Goal: Feedback & Contribution: Leave review/rating

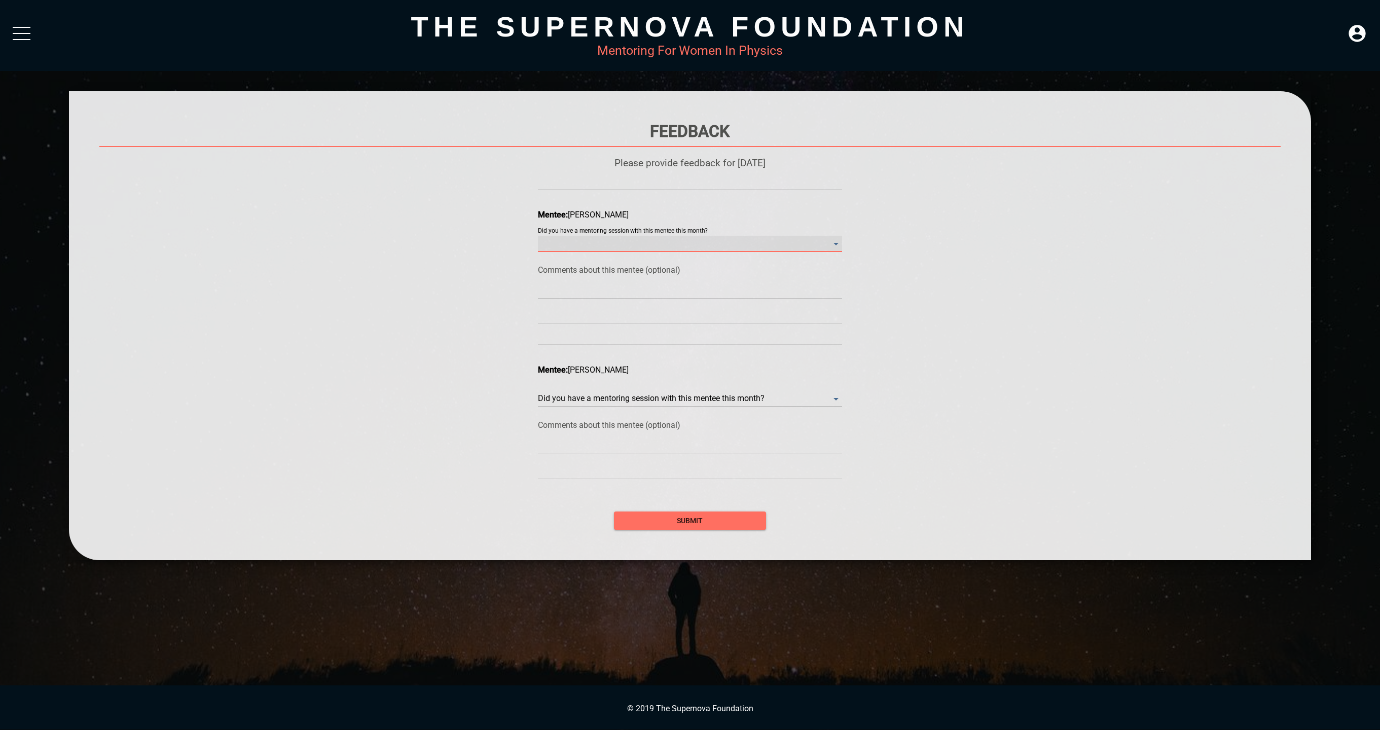
click at [708, 238] on month\? "​" at bounding box center [690, 244] width 304 height 16
click at [686, 243] on li "Yes" at bounding box center [690, 243] width 304 height 23
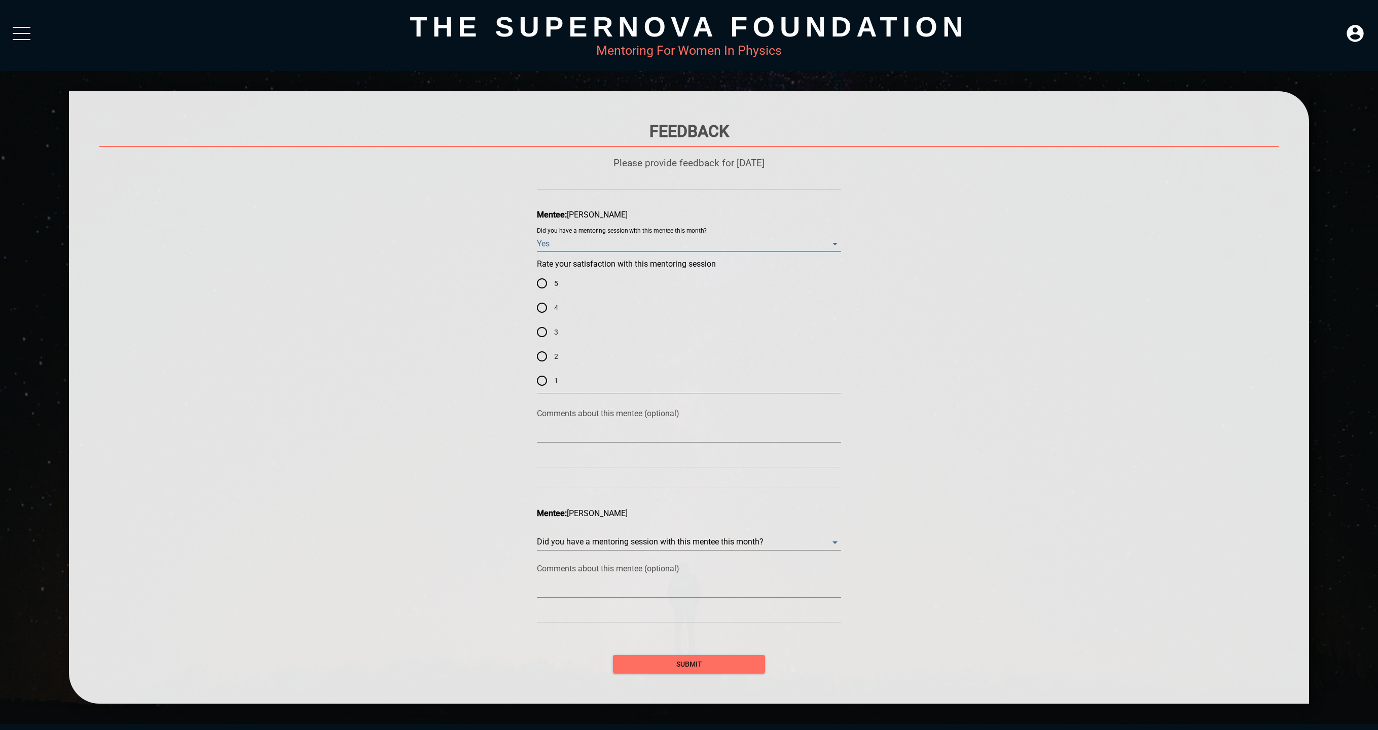
click at [552, 291] on input "5" at bounding box center [542, 283] width 24 height 24
radio input "true"
click at [696, 252] on month\? "​" at bounding box center [689, 244] width 304 height 16
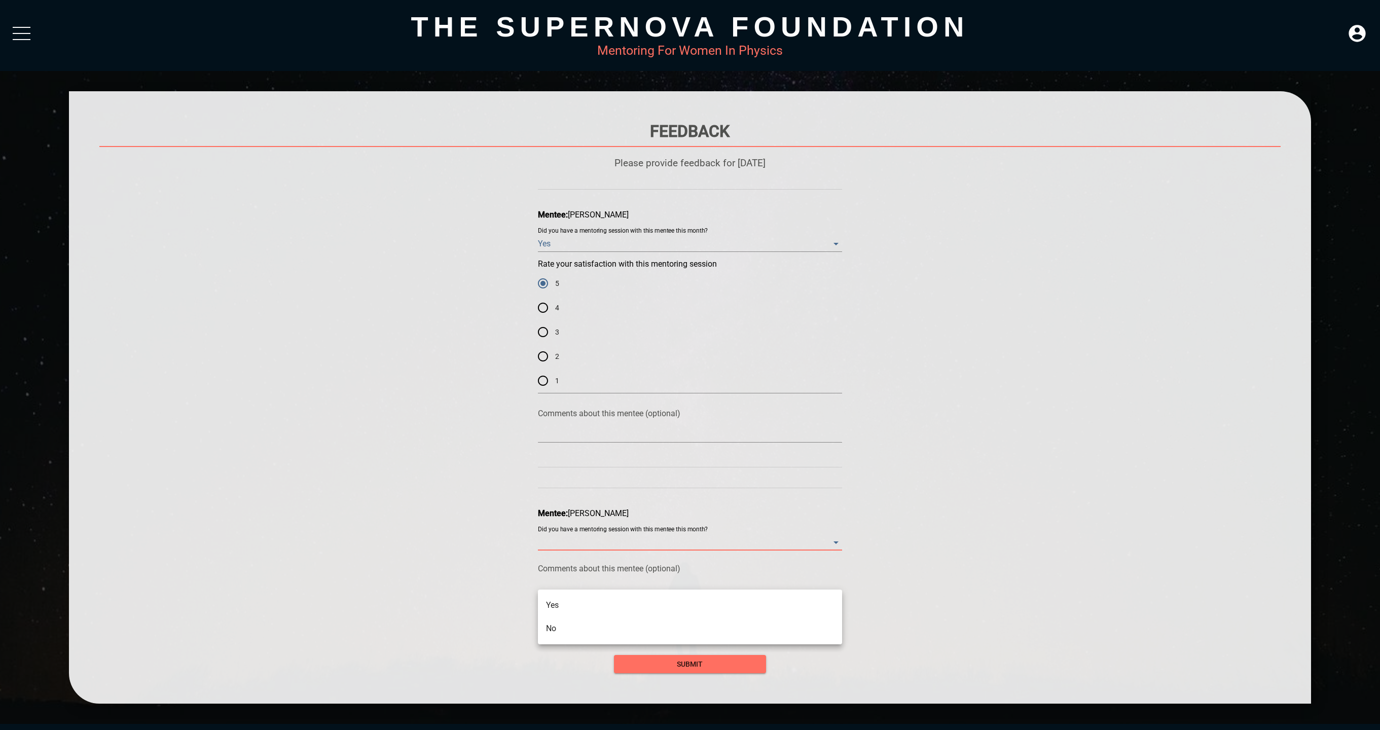
click at [696, 634] on li "No" at bounding box center [690, 628] width 304 height 23
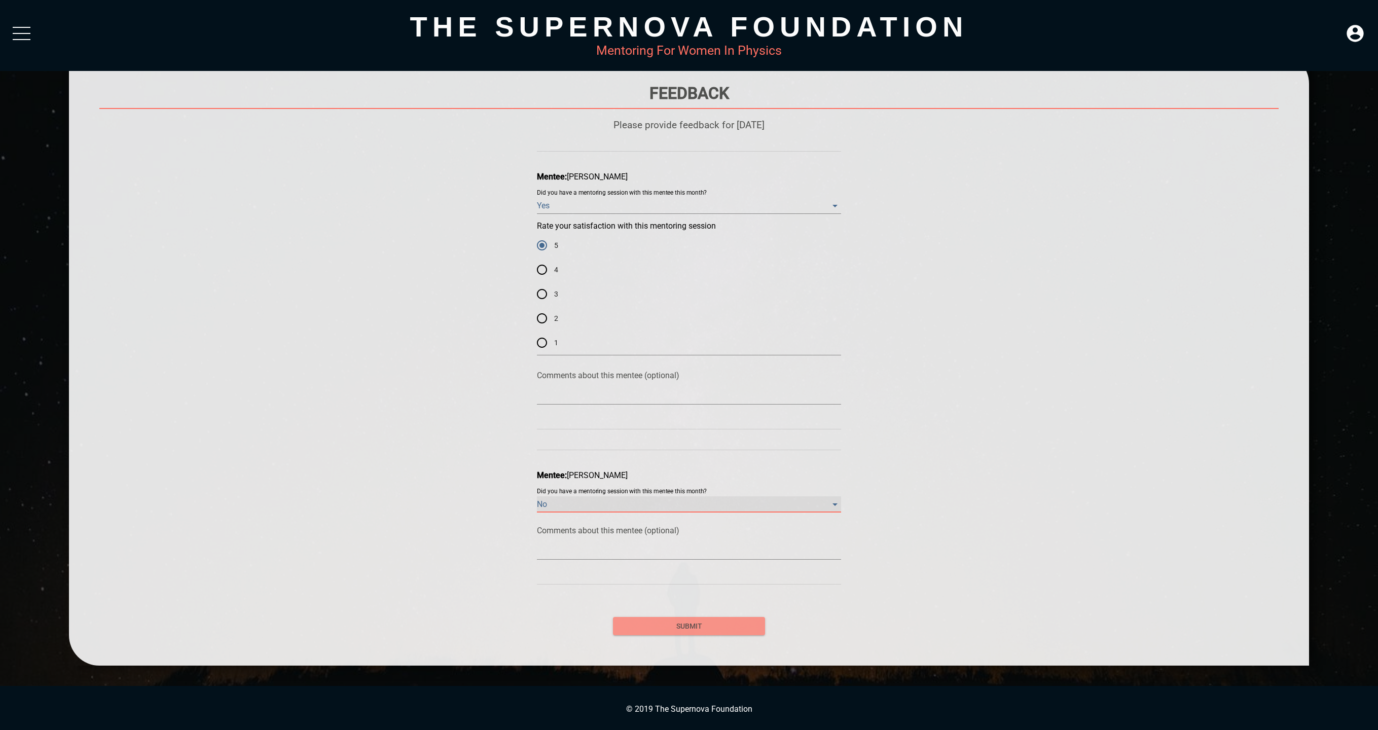
scroll to position [102, 0]
click at [714, 622] on span "submit" at bounding box center [689, 626] width 136 height 13
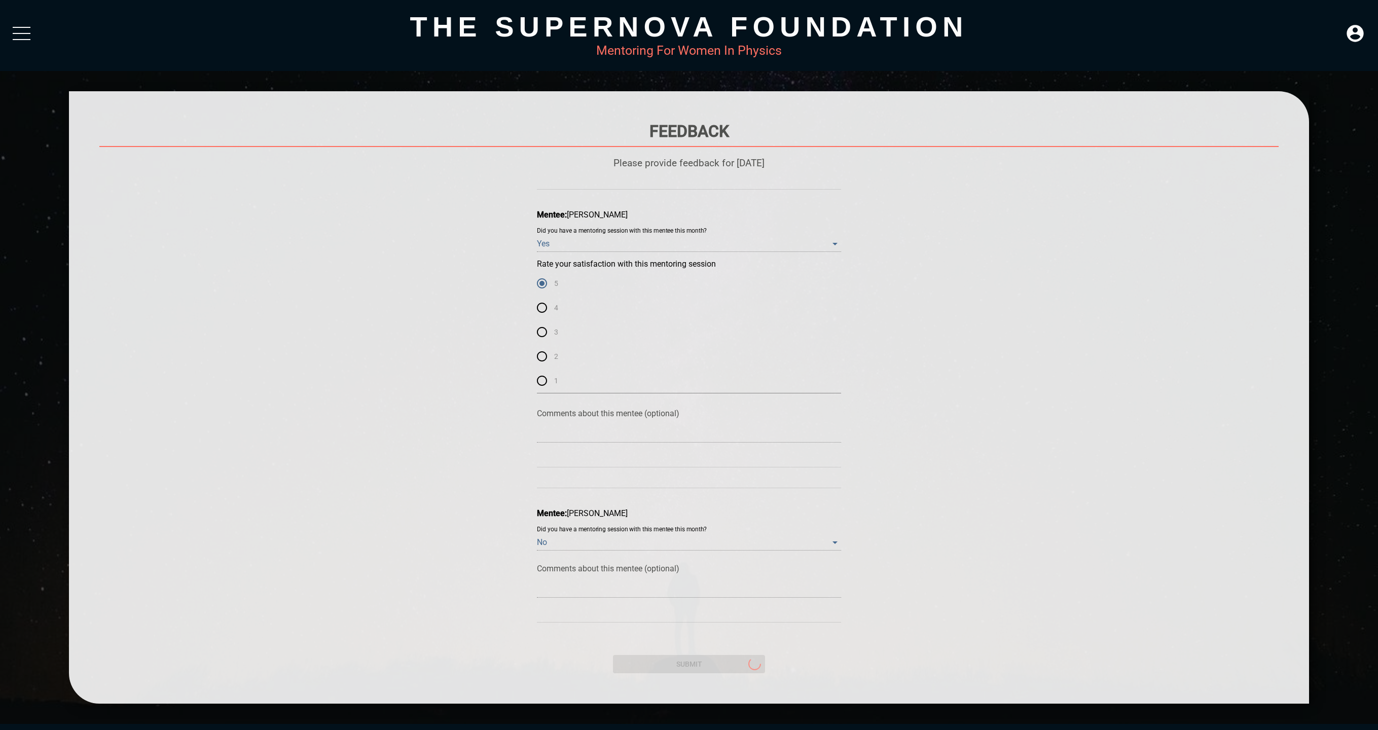
scroll to position [0, 0]
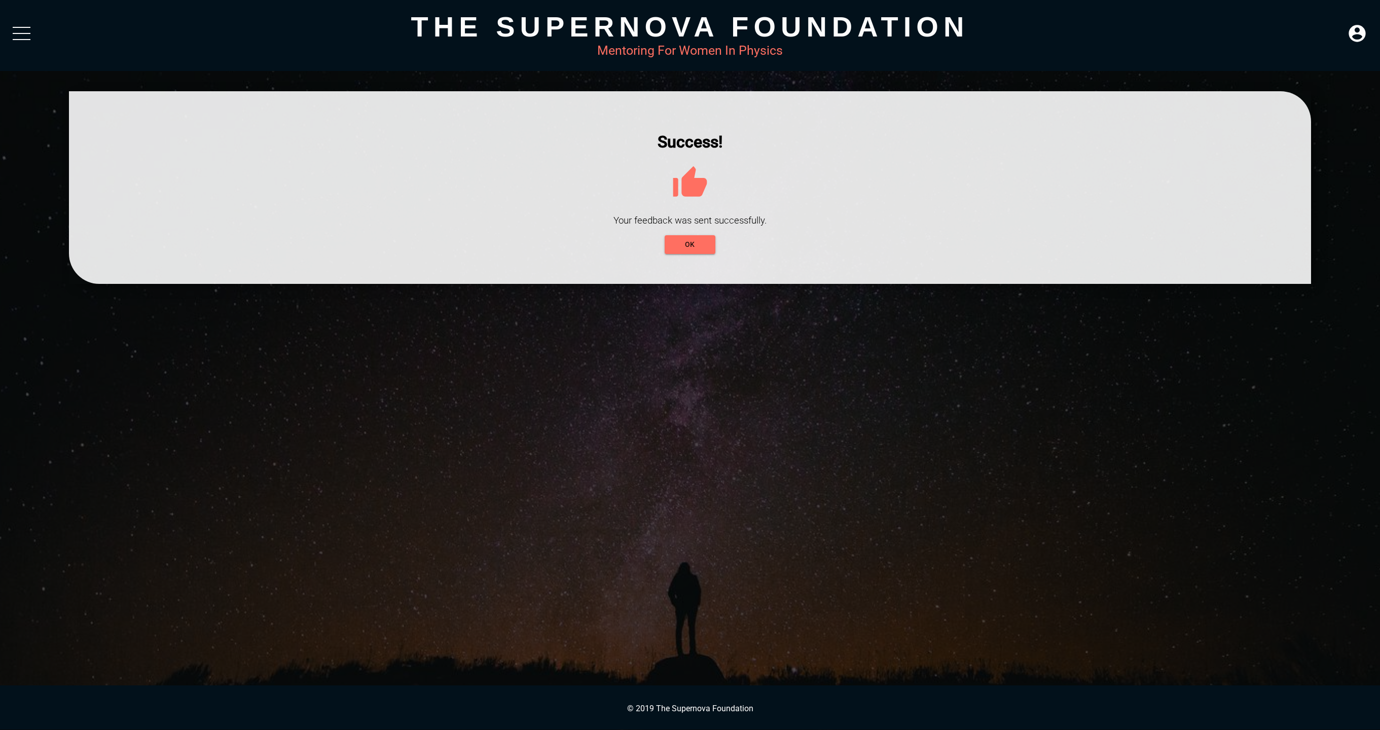
click at [30, 34] on div "The Supernova Foundation Mentoring For Women In Physics" at bounding box center [690, 35] width 1380 height 71
click at [26, 34] on div at bounding box center [22, 36] width 18 height 18
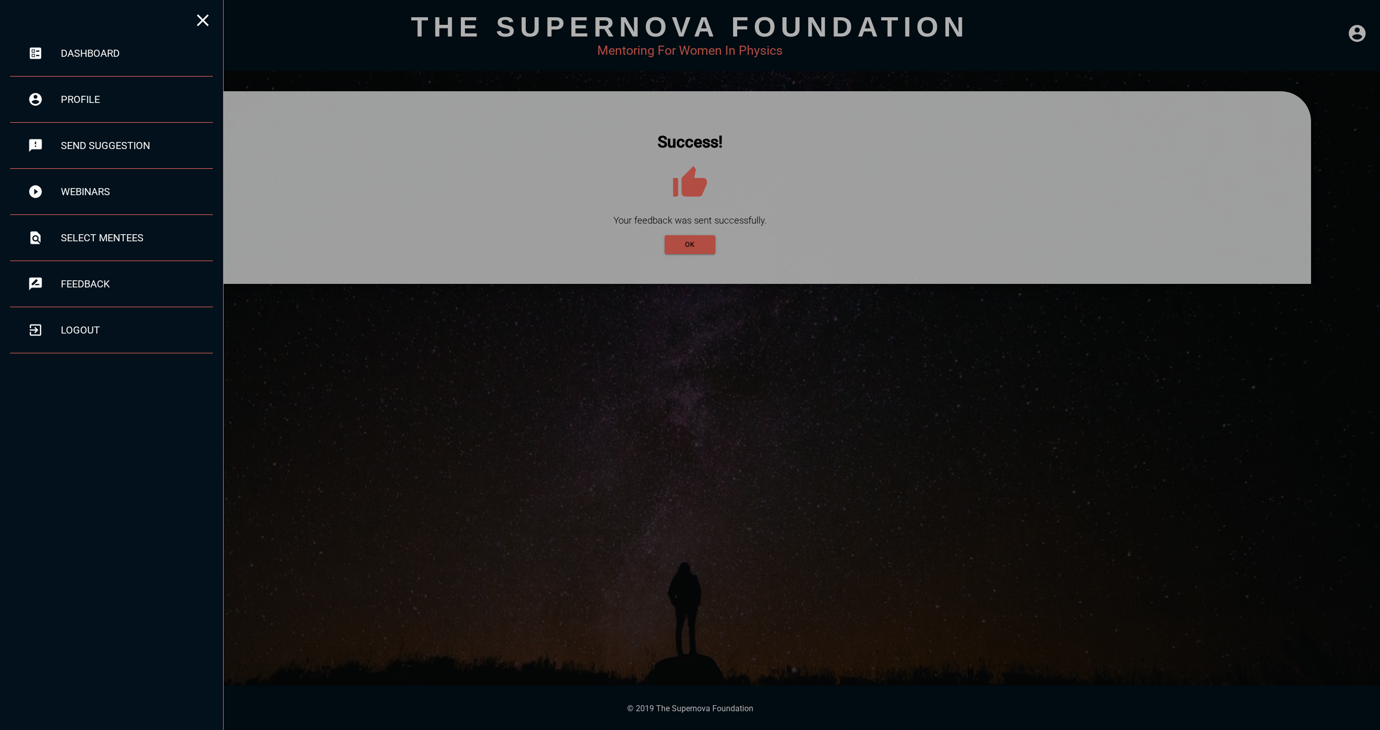
click at [348, 47] on div at bounding box center [690, 365] width 1380 height 730
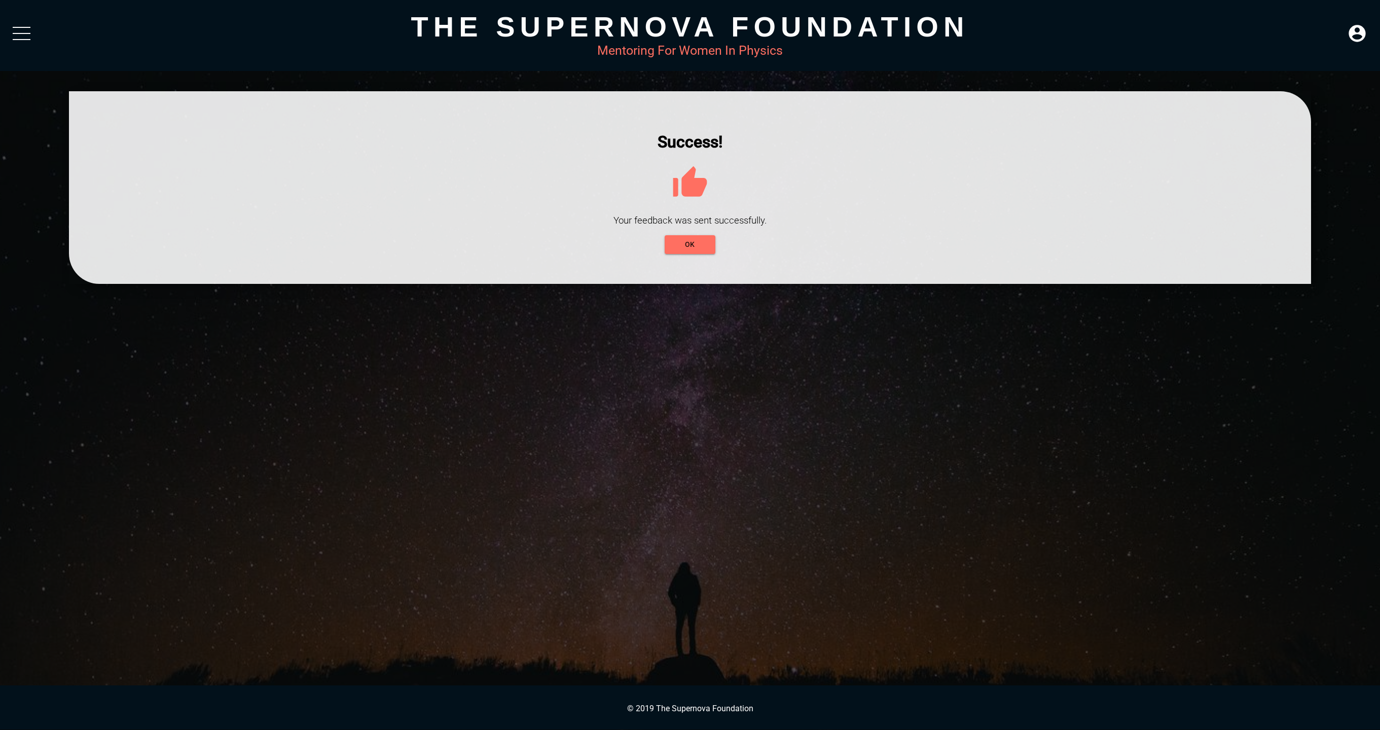
click at [26, 39] on div at bounding box center [22, 39] width 18 height 1
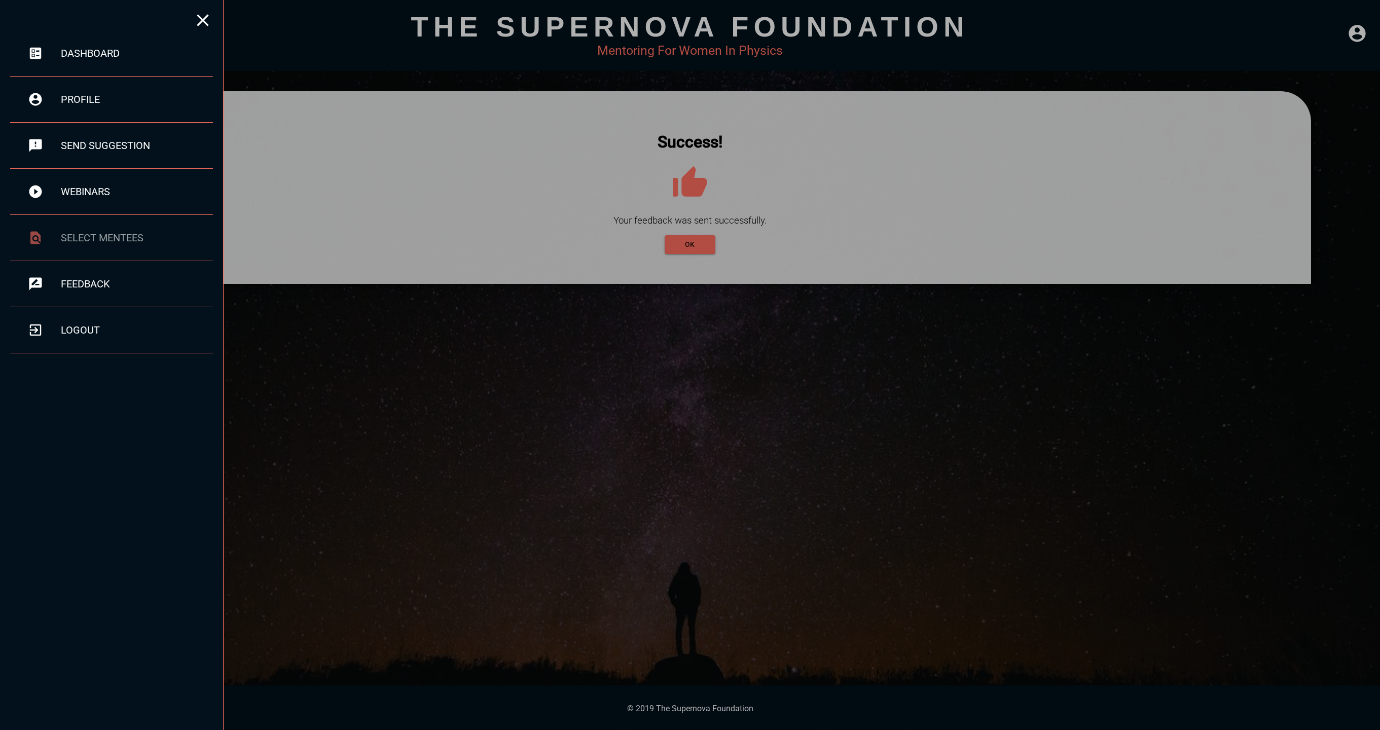
click at [143, 239] on div "select mentees" at bounding box center [137, 238] width 152 height 12
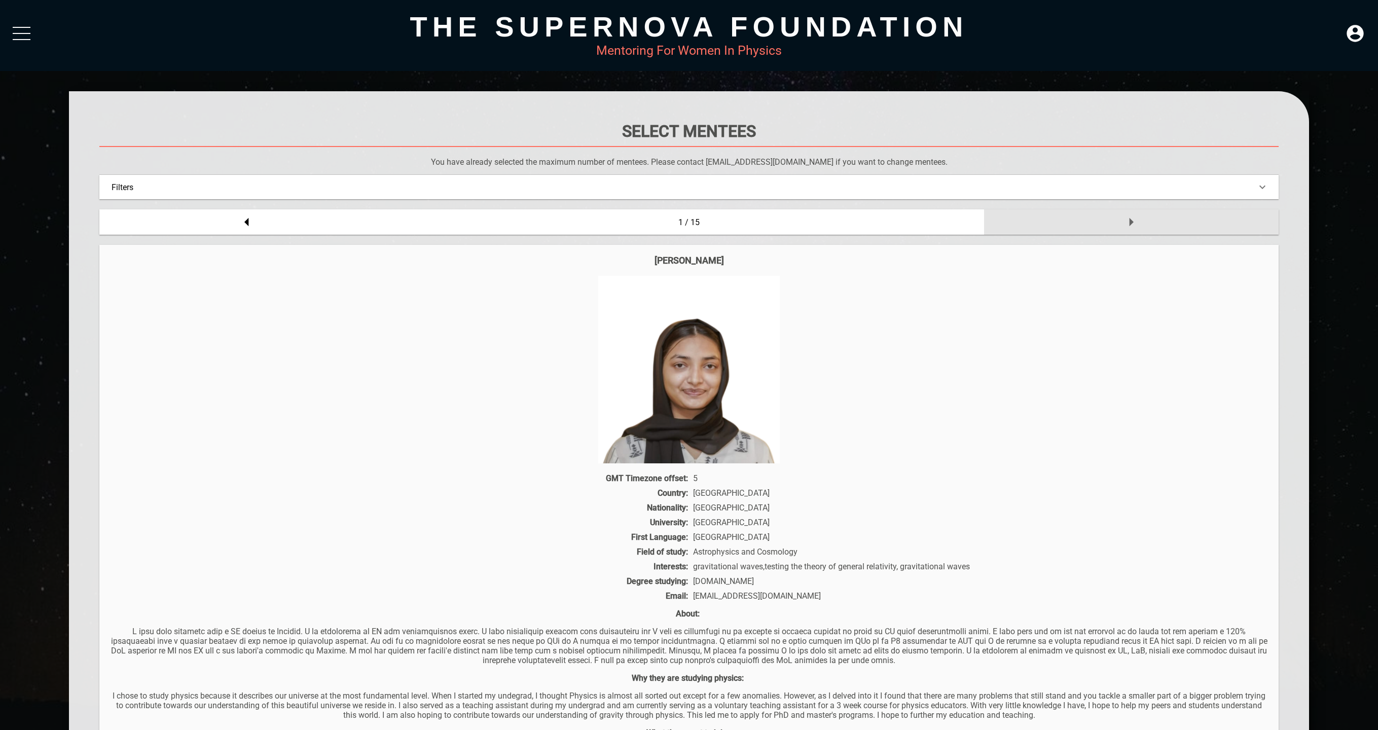
click at [1152, 225] on div at bounding box center [1131, 221] width 295 height 25
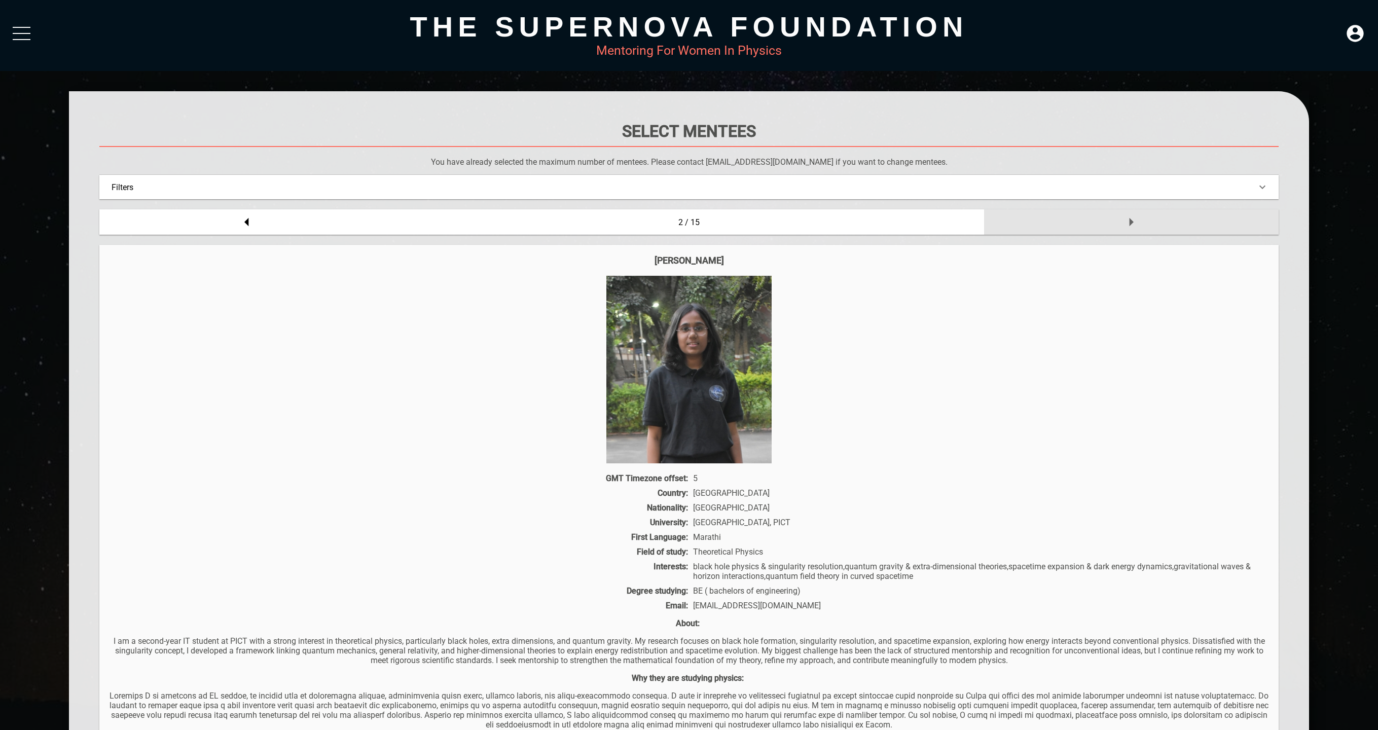
click at [1152, 225] on div at bounding box center [1131, 221] width 295 height 25
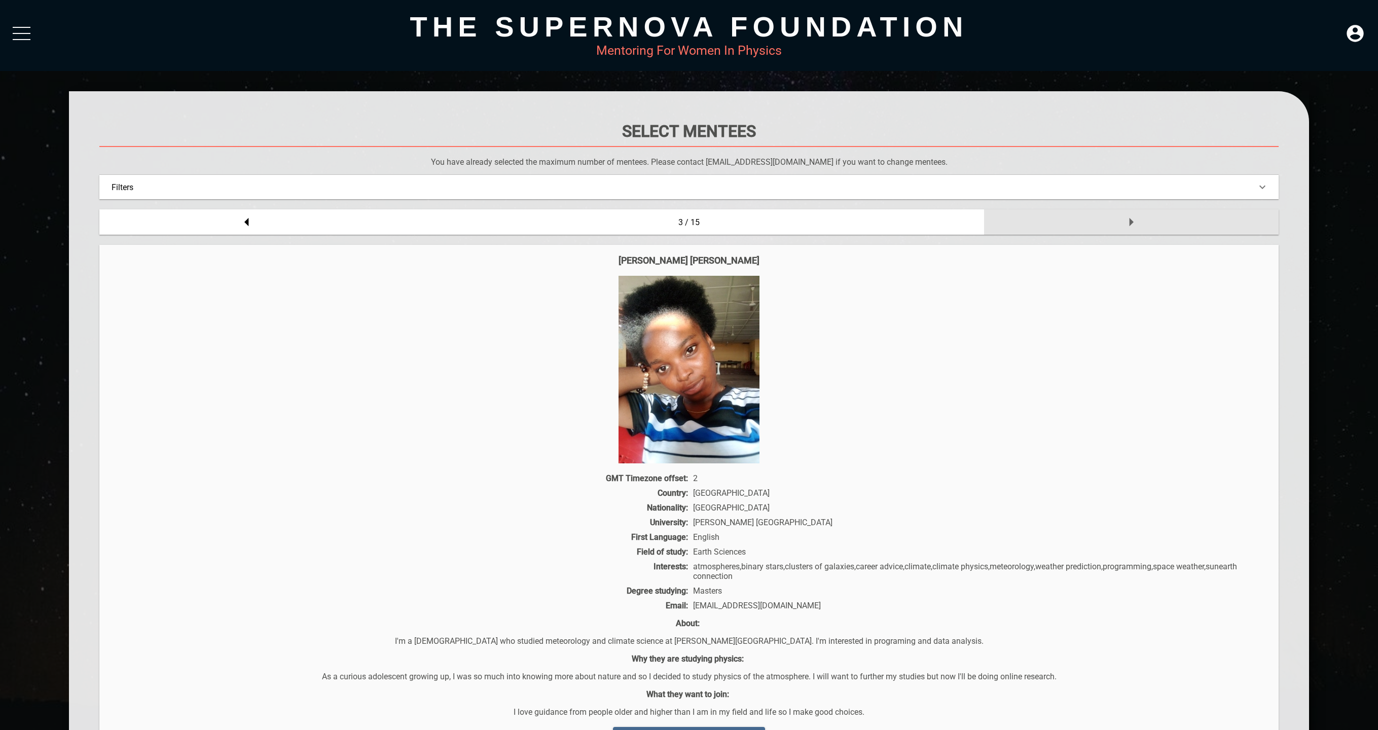
click at [1152, 225] on div at bounding box center [1131, 221] width 295 height 25
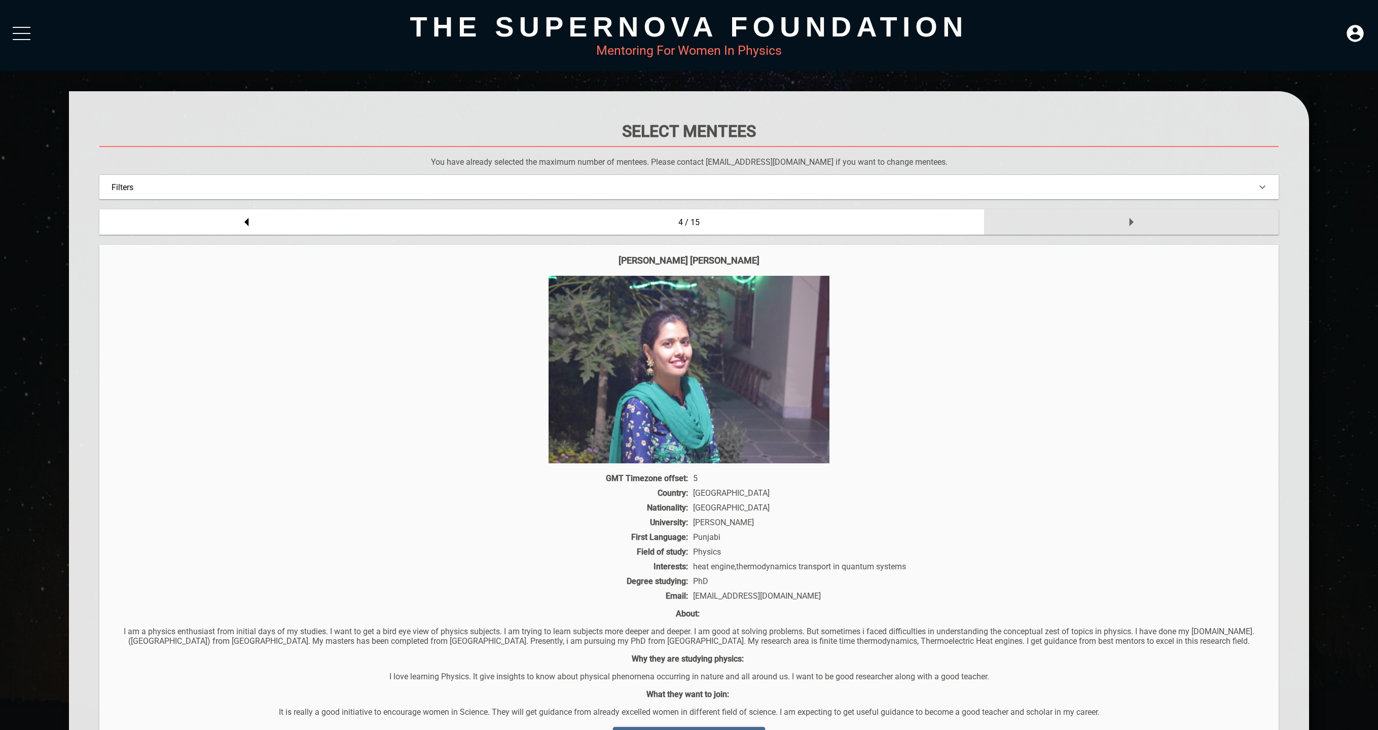
click at [1152, 225] on div at bounding box center [1131, 221] width 295 height 25
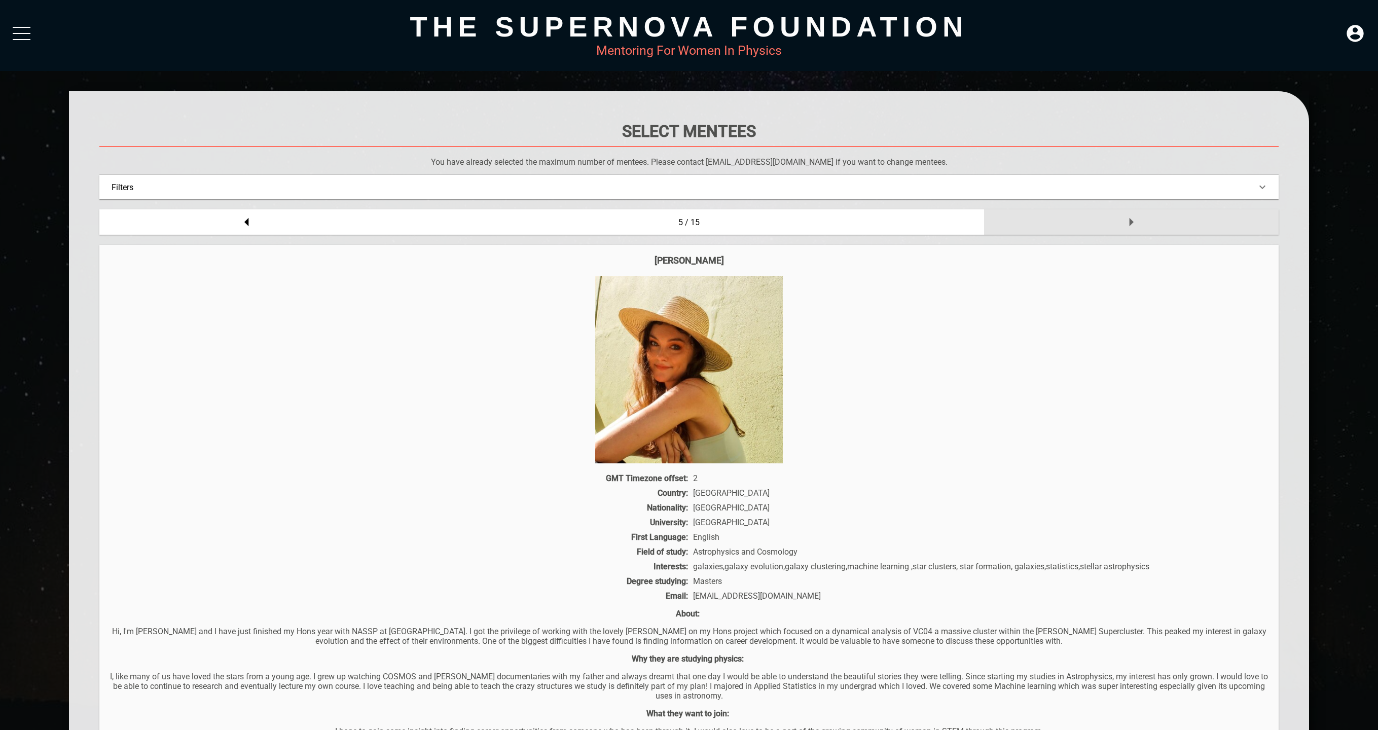
click at [1152, 225] on div at bounding box center [1131, 221] width 295 height 25
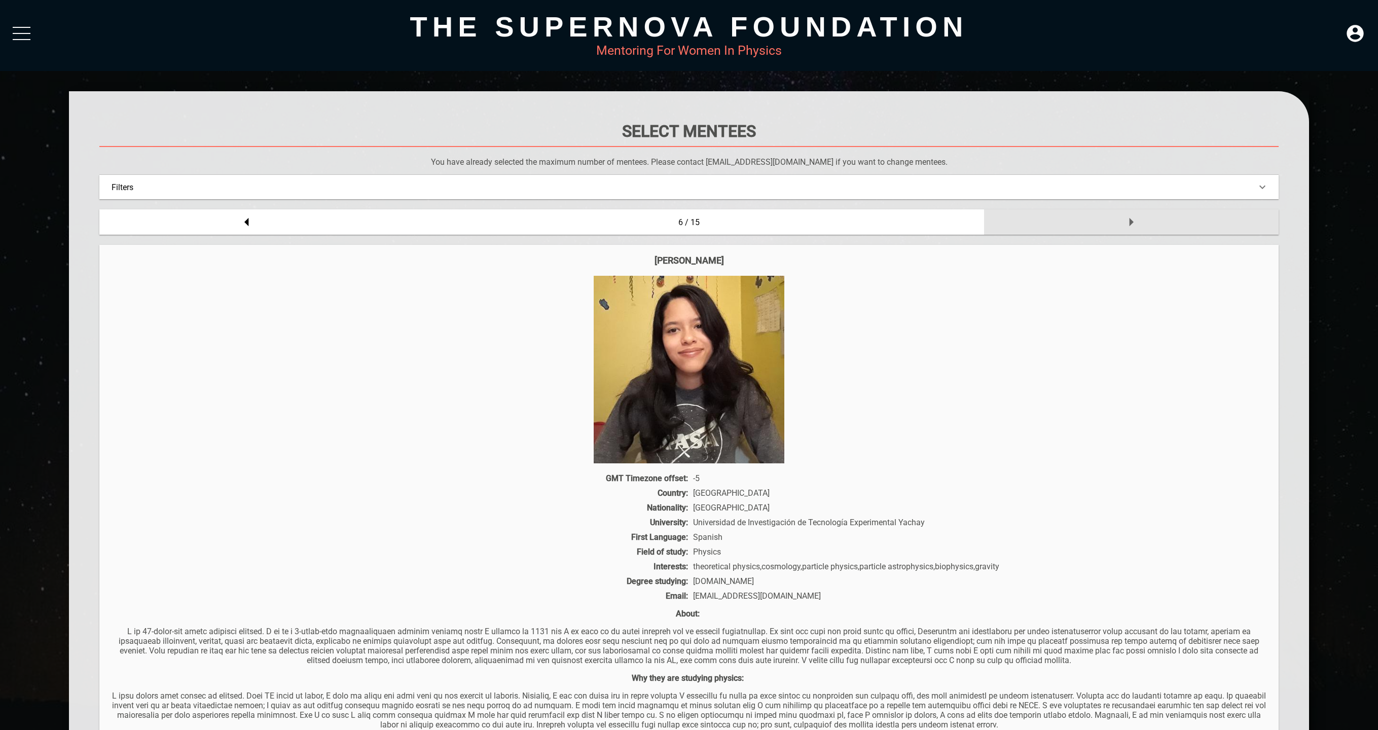
click at [1152, 225] on div at bounding box center [1131, 221] width 295 height 25
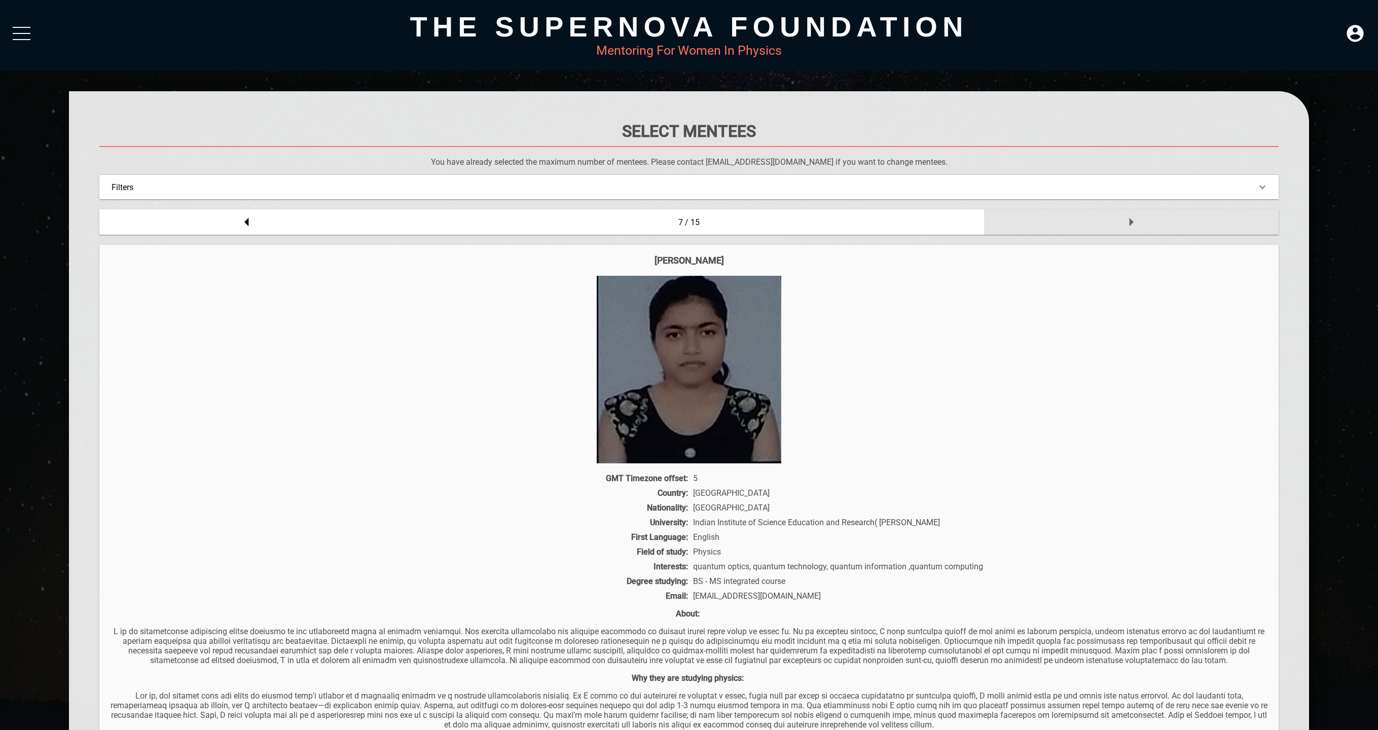
click at [1152, 225] on div at bounding box center [1131, 221] width 295 height 25
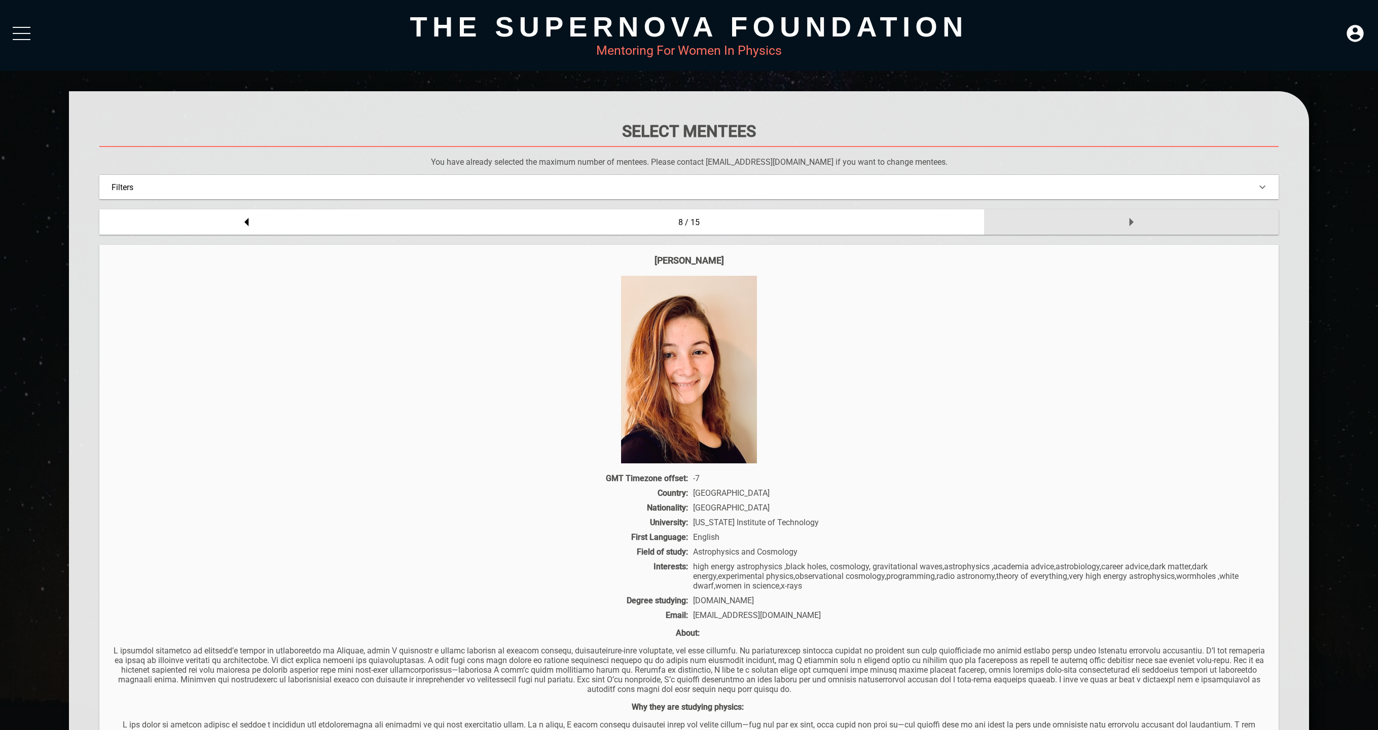
click at [1152, 225] on div at bounding box center [1131, 221] width 295 height 25
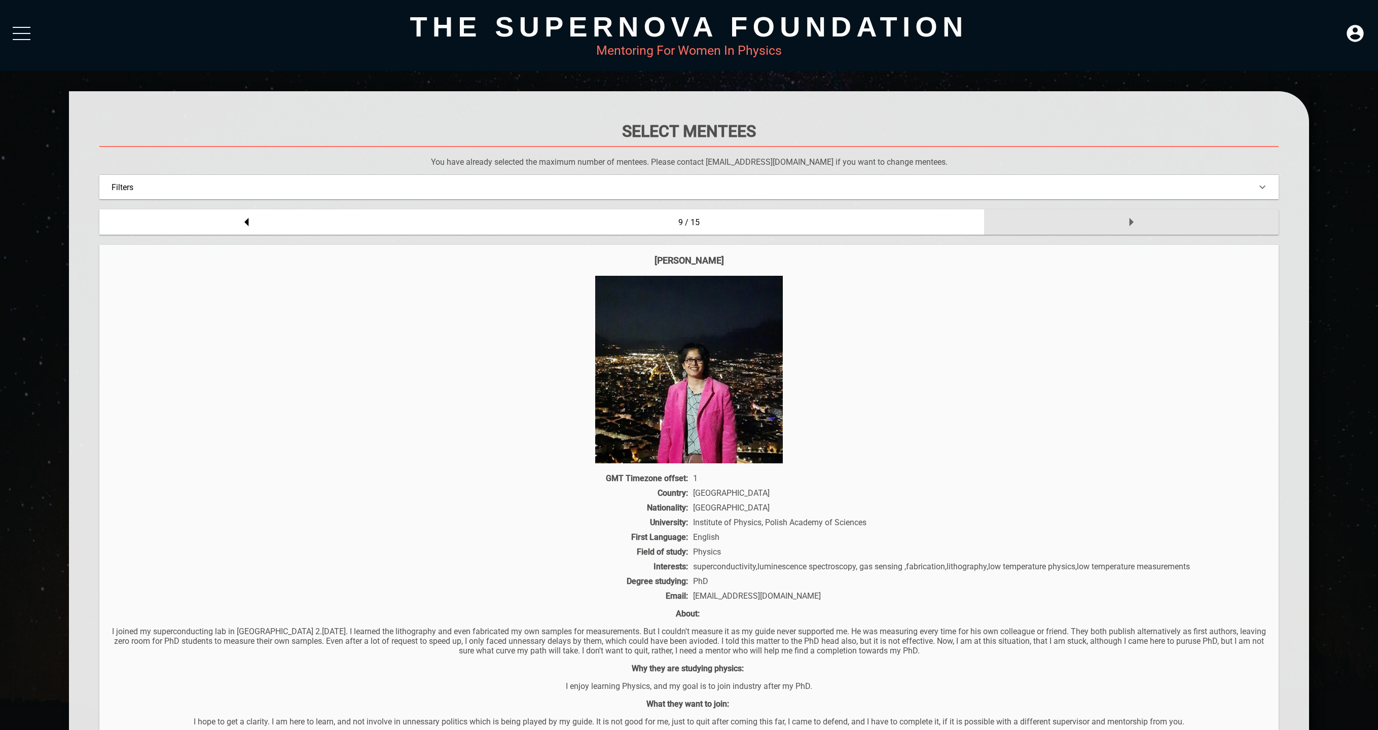
click at [1152, 225] on div at bounding box center [1131, 221] width 295 height 25
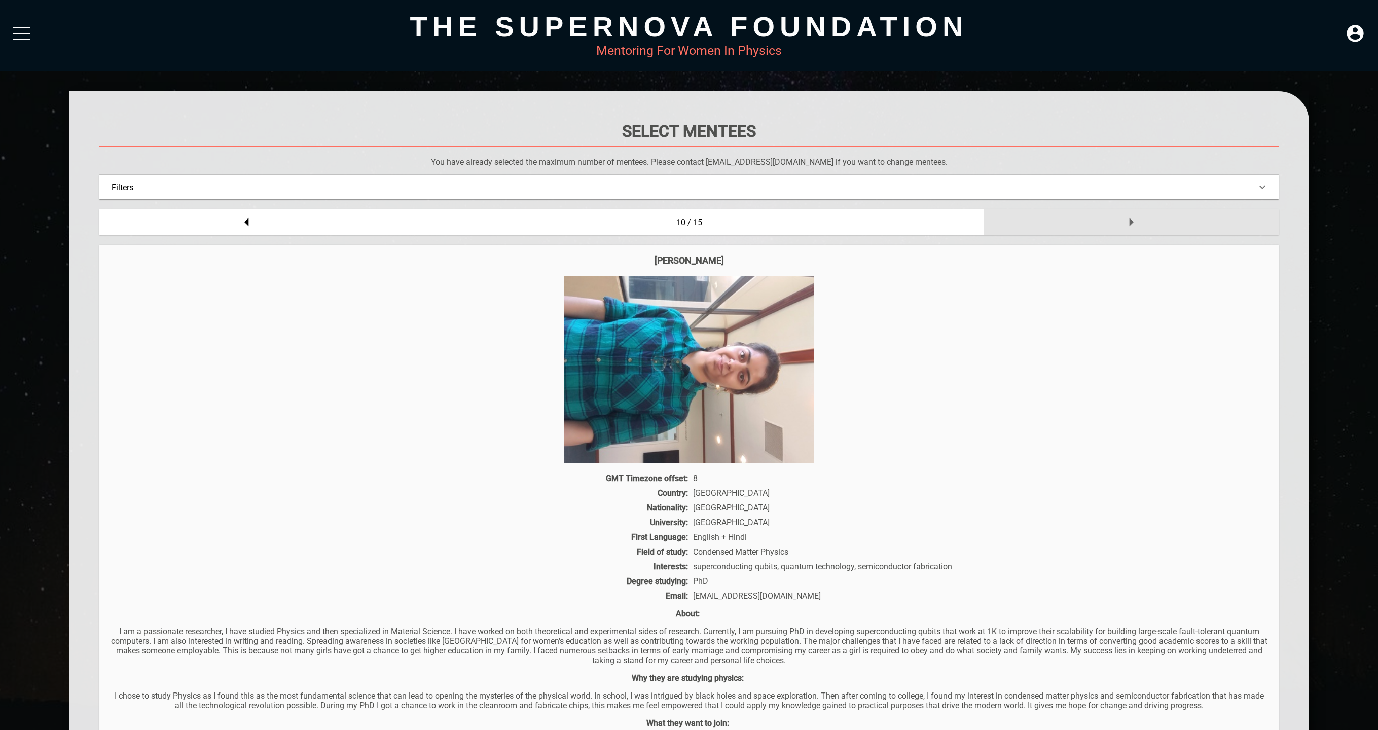
click at [1152, 225] on div at bounding box center [1131, 221] width 295 height 25
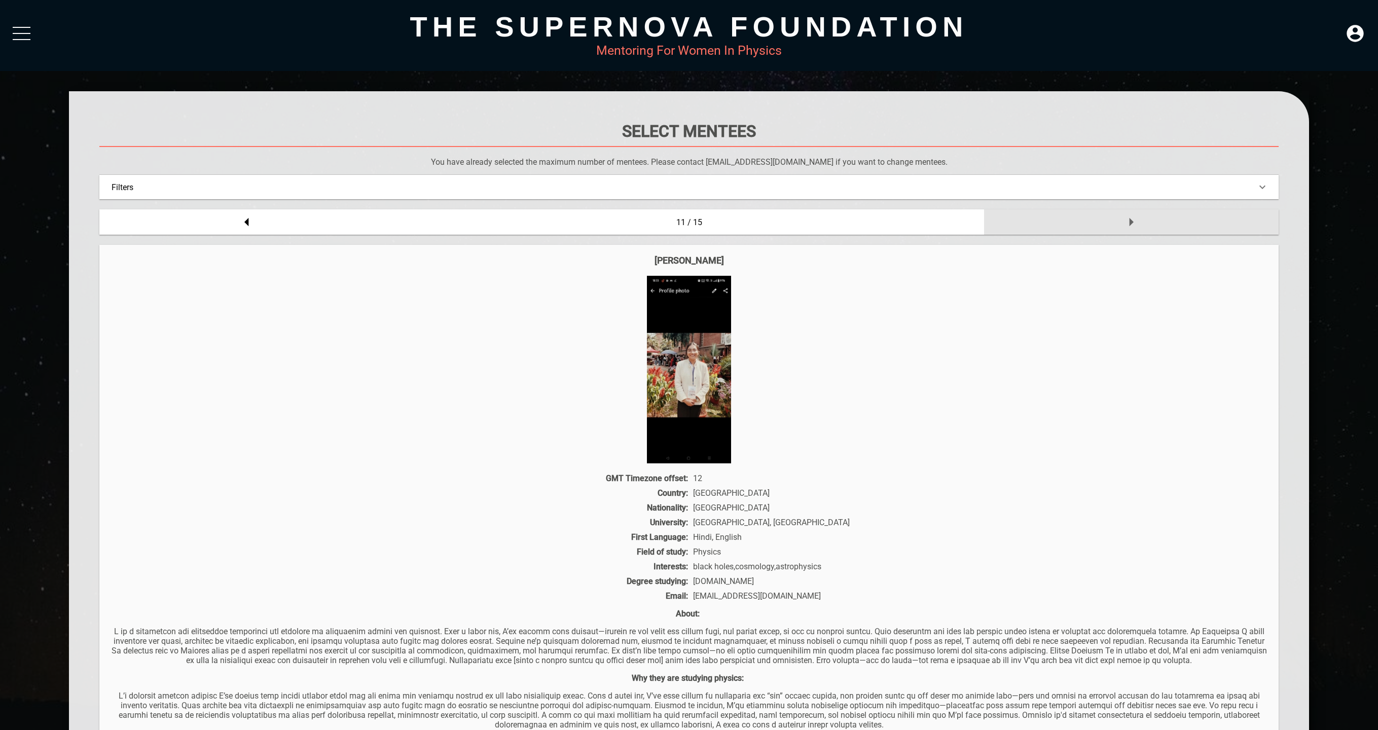
click at [1152, 225] on div at bounding box center [1131, 221] width 295 height 25
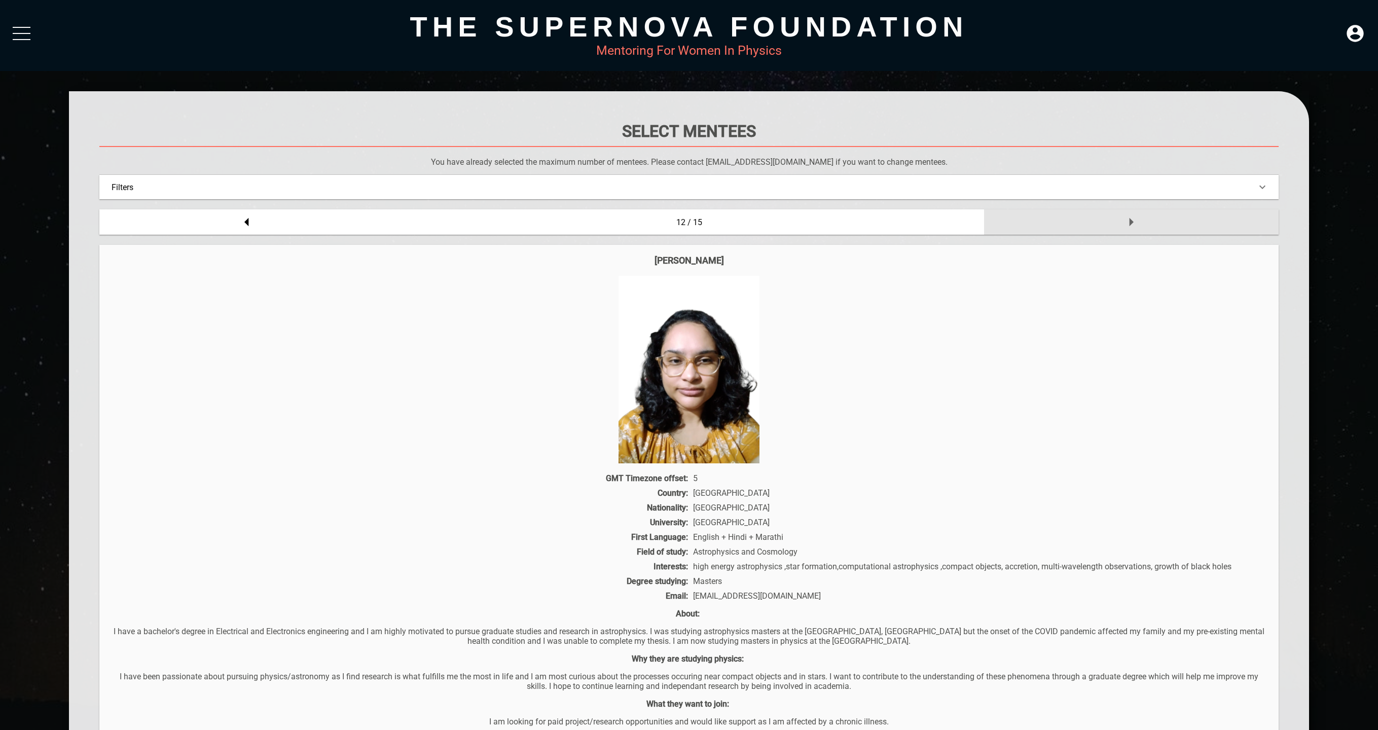
click at [1152, 225] on div at bounding box center [1131, 221] width 295 height 25
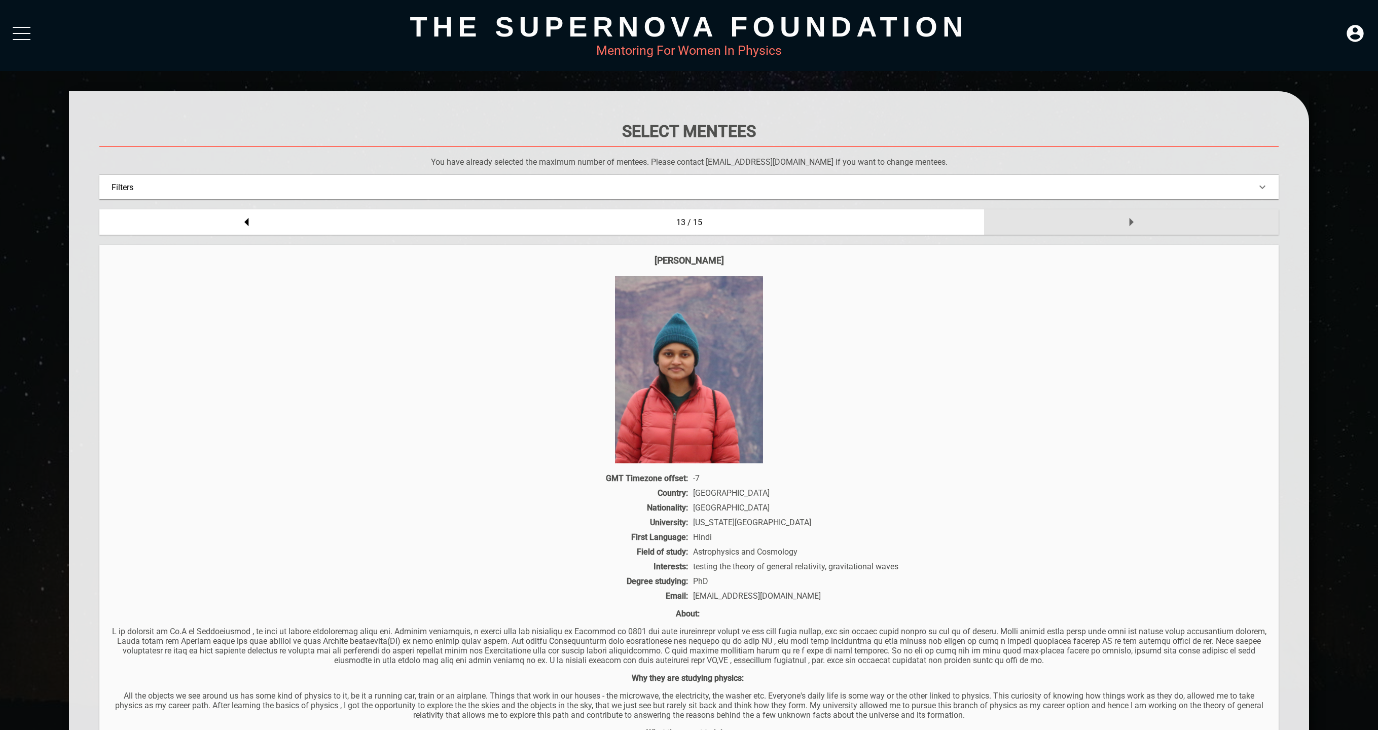
click at [1152, 225] on div at bounding box center [1131, 221] width 295 height 25
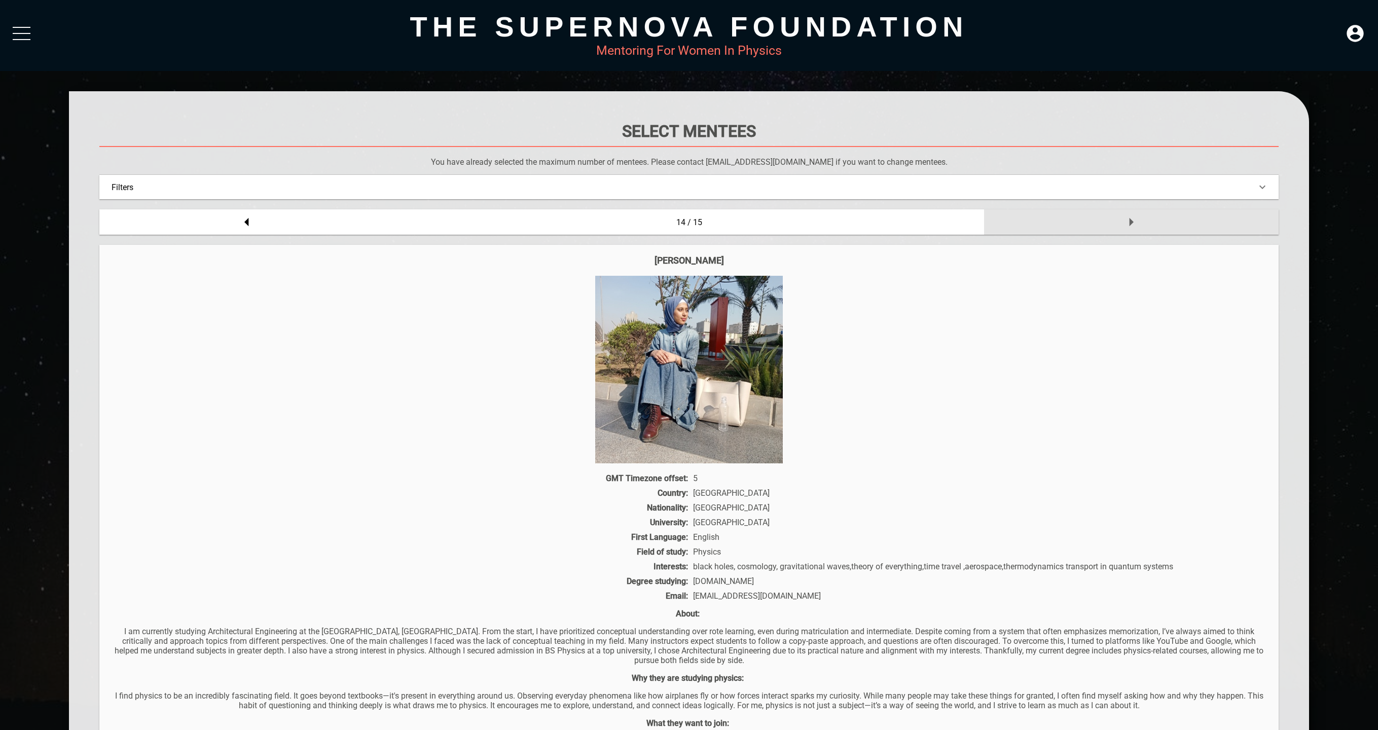
click at [1152, 225] on div at bounding box center [1131, 221] width 295 height 25
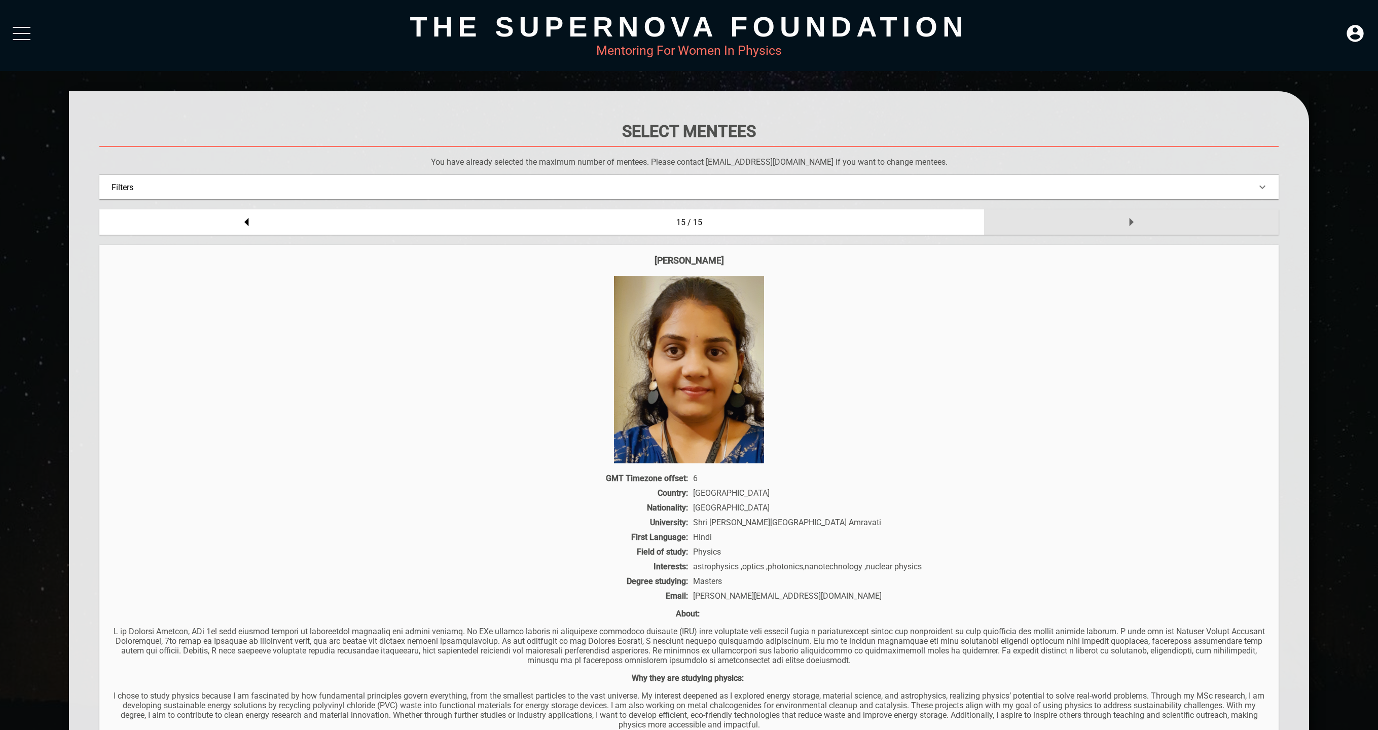
click at [1152, 225] on div at bounding box center [1131, 221] width 295 height 25
